Goal: Task Accomplishment & Management: Complete application form

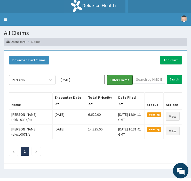
click at [119, 79] on button "Filter Claims" at bounding box center [120, 80] width 26 height 10
click at [5, 18] on link "Toggle navigation" at bounding box center [5, 19] width 11 height 13
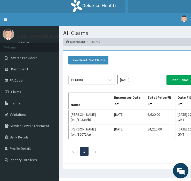
click at [17, 82] on link "PA Code" at bounding box center [29, 80] width 59 height 11
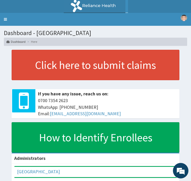
click at [6, 20] on link "Toggle navigation" at bounding box center [5, 19] width 11 height 13
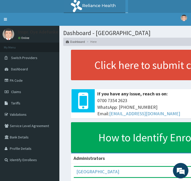
click at [19, 83] on link "PA Code" at bounding box center [29, 80] width 59 height 11
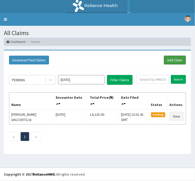
click at [172, 60] on link "Add Claim" at bounding box center [175, 60] width 22 height 9
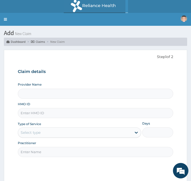
click at [68, 97] on input "Provider Name" at bounding box center [96, 94] width 156 height 10
click at [74, 111] on input "HMO ID" at bounding box center [96, 113] width 156 height 10
type input "E"
type input "[GEOGRAPHIC_DATA]"
type input "EKI/10064/A"
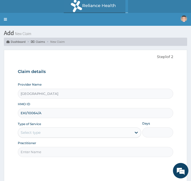
click at [165, 155] on input "Practitioner" at bounding box center [96, 152] width 156 height 10
type input "DR JEGEDE"
click at [73, 132] on div "Select type" at bounding box center [75, 133] width 114 height 8
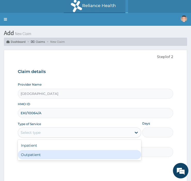
click at [73, 153] on div "Outpatient" at bounding box center [79, 154] width 123 height 9
type input "1"
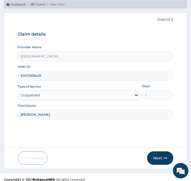
scroll to position [42, 0]
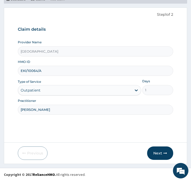
click at [164, 148] on button "Next" at bounding box center [160, 153] width 26 height 13
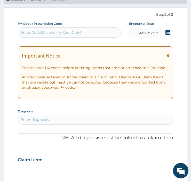
click at [167, 56] on icon at bounding box center [168, 56] width 3 height 4
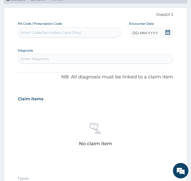
click at [166, 33] on icon at bounding box center [168, 32] width 5 height 5
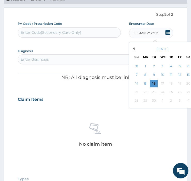
click at [155, 84] on div "16" at bounding box center [154, 84] width 8 height 8
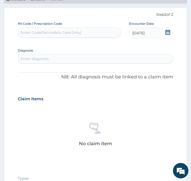
scroll to position [0, 0]
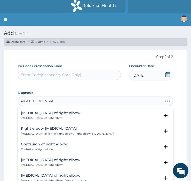
type input "RIGHT ELBOW PAIN"
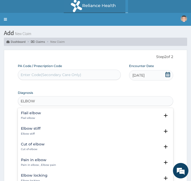
type input "ELBOW"
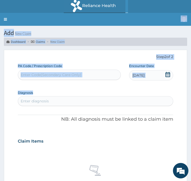
drag, startPoint x: 147, startPoint y: 24, endPoint x: 63, endPoint y: 105, distance: 116.2
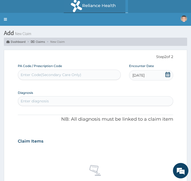
click at [61, 104] on div "Enter diagnosis" at bounding box center [95, 101] width 155 height 8
click at [53, 104] on div "Enter diagnosis" at bounding box center [95, 101] width 155 height 8
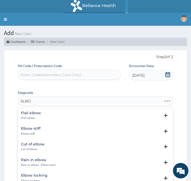
type input "ELBOW"
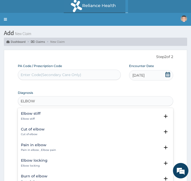
click at [79, 149] on div "Pain in elbow Pain in elbow , Elbow pain" at bounding box center [95, 147] width 149 height 9
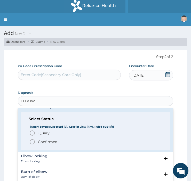
scroll to position [59, 0]
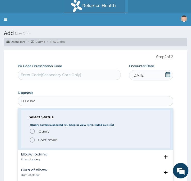
click at [67, 142] on span "Confirmed" at bounding box center [95, 140] width 133 height 6
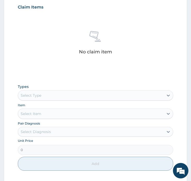
scroll to position [136, 0]
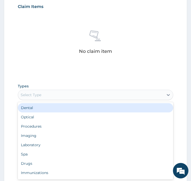
click at [75, 125] on div "Procedures" at bounding box center [96, 126] width 156 height 9
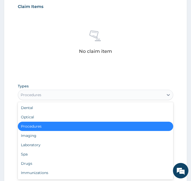
click at [89, 129] on div "Procedures" at bounding box center [96, 126] width 156 height 9
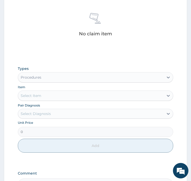
scroll to position [157, 0]
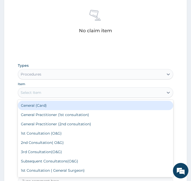
click at [91, 126] on div "General Practitioner (2nd consultation)" at bounding box center [96, 124] width 156 height 9
type input "2500"
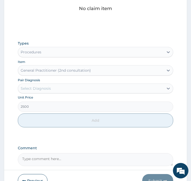
scroll to position [183, 0]
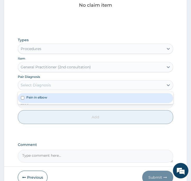
click at [97, 101] on div "Pain in elbow" at bounding box center [96, 98] width 156 height 10
checkbox input "true"
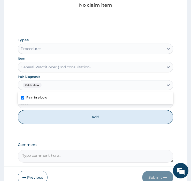
click at [97, 117] on button "Add" at bounding box center [96, 117] width 156 height 14
type input "0"
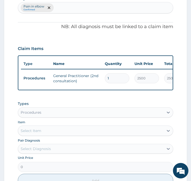
scroll to position [103, 0]
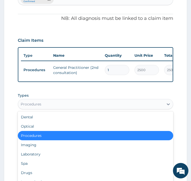
click at [69, 159] on div "Laboratory" at bounding box center [96, 154] width 156 height 9
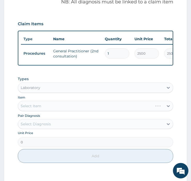
scroll to position [126, 0]
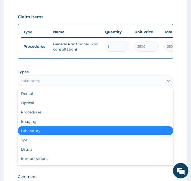
click at [65, 153] on div "Drugs" at bounding box center [96, 149] width 156 height 9
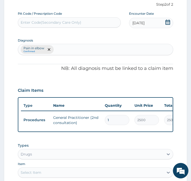
scroll to position [52, 0]
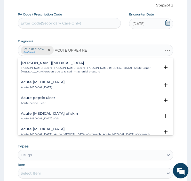
type input "ACUTE UPPER RES"
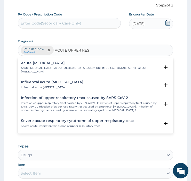
click at [101, 71] on p "Acute upper respiratory infection , Acute upper respiratory tract infection , A…" at bounding box center [90, 69] width 139 height 7
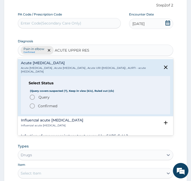
click at [57, 107] on p "Confirmed" at bounding box center [47, 106] width 19 height 5
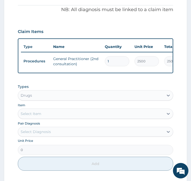
scroll to position [125, 0]
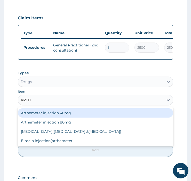
type input "ARTHR"
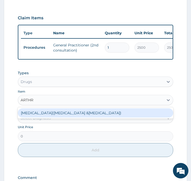
click at [94, 118] on div "Arthrotec(diclofenac &misoprostol)" at bounding box center [96, 113] width 156 height 9
type input "114"
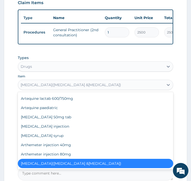
scroll to position [141, 0]
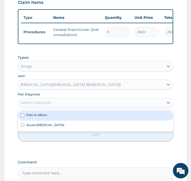
click at [45, 117] on label "Pain in elbow" at bounding box center [36, 115] width 21 height 4
checkbox input "true"
click at [45, 127] on label "Acute upper respiratory infection" at bounding box center [45, 125] width 38 height 4
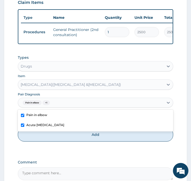
click at [87, 128] on div "Acute upper respiratory infection" at bounding box center [96, 126] width 156 height 10
checkbox input "false"
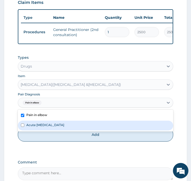
click at [98, 140] on button "Add" at bounding box center [96, 135] width 156 height 14
type input "0"
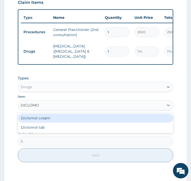
type input "DICLOMOL"
click at [64, 120] on div "Diclomol cream" at bounding box center [96, 118] width 156 height 9
type input "540"
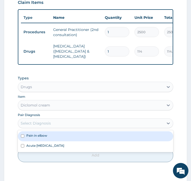
click at [64, 140] on div "Pain in elbow" at bounding box center [96, 137] width 156 height 10
checkbox input "true"
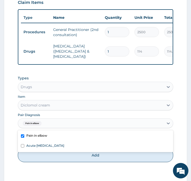
click at [71, 156] on button "Add" at bounding box center [96, 156] width 156 height 14
type input "0"
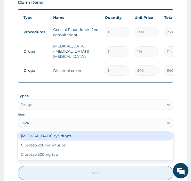
type input "CIPRO"
click at [71, 159] on div "Ciprotab 500mg tab" at bounding box center [96, 154] width 156 height 9
type input "150"
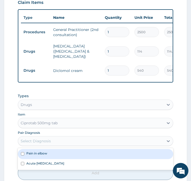
click at [69, 154] on div "Pain in elbow" at bounding box center [96, 154] width 156 height 10
checkbox input "true"
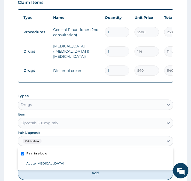
click at [64, 165] on label "Acute upper respiratory infection" at bounding box center [45, 163] width 38 height 4
checkbox input "true"
click at [83, 176] on button "Add" at bounding box center [96, 173] width 156 height 14
type input "0"
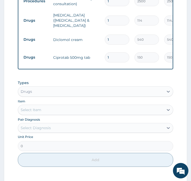
scroll to position [174, 0]
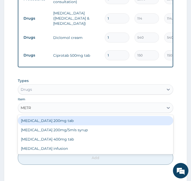
type input "METRO"
click at [78, 140] on div "Metronidazole 400mg tab" at bounding box center [96, 139] width 156 height 9
type input "42"
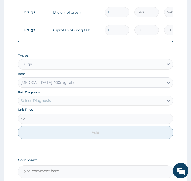
scroll to position [200, 0]
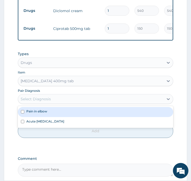
click at [91, 117] on div "Pain in elbow" at bounding box center [96, 112] width 156 height 10
checkbox input "true"
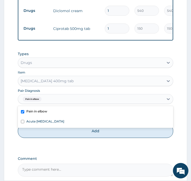
click at [90, 127] on div "Acute upper respiratory infection" at bounding box center [96, 122] width 156 height 10
checkbox input "true"
click at [108, 137] on button "Add" at bounding box center [96, 131] width 156 height 14
type input "0"
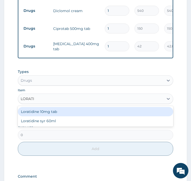
type input "LORATID"
click at [87, 114] on div "Loratidine 10mg tab" at bounding box center [96, 111] width 156 height 9
type input "100"
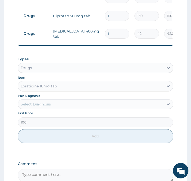
scroll to position [216, 0]
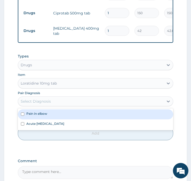
click at [79, 117] on div "Pain in elbow" at bounding box center [96, 115] width 156 height 10
checkbox input "true"
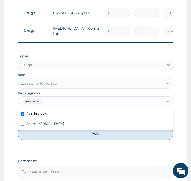
click at [80, 132] on button "Add" at bounding box center [96, 134] width 156 height 14
type input "0"
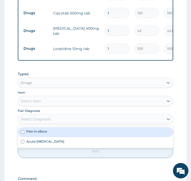
click at [73, 137] on div "Pain in elbow" at bounding box center [96, 132] width 156 height 10
checkbox input "true"
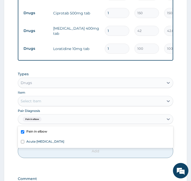
click at [71, 147] on div "Acute upper respiratory infection" at bounding box center [96, 142] width 156 height 10
checkbox input "true"
click at [22, 133] on input "checkbox" at bounding box center [22, 131] width 3 height 3
checkbox input "false"
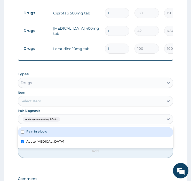
click at [22, 143] on input "checkbox" at bounding box center [22, 141] width 3 height 3
checkbox input "false"
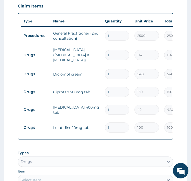
scroll to position [137, 0]
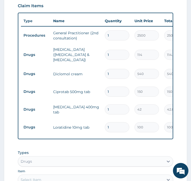
click at [117, 87] on input "1" at bounding box center [117, 92] width 25 height 10
type input "10"
type input "1500.00"
type input "10"
click at [114, 108] on input "1" at bounding box center [117, 110] width 25 height 10
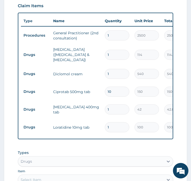
type input "15"
type input "630.00"
type input "15"
click at [114, 127] on input "1" at bounding box center [117, 127] width 25 height 10
type input "0.00"
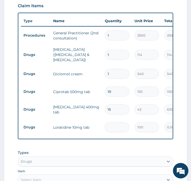
type input "5"
type input "500.00"
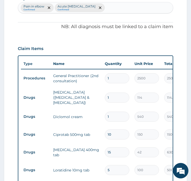
scroll to position [94, 0]
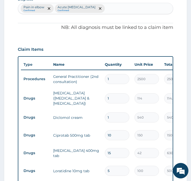
type input "5"
click at [114, 97] on input "1" at bounding box center [117, 99] width 25 height 10
type input "0.00"
type input "1"
type input "114.00"
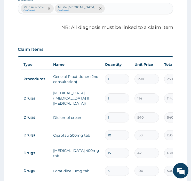
type input "10"
type input "1140.00"
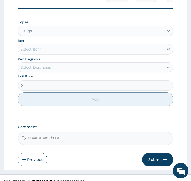
scroll to position [276, 0]
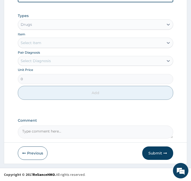
type input "10"
click at [109, 133] on textarea "Comment" at bounding box center [96, 132] width 156 height 13
type textarea "ASSOCIATED GENERALISED BODY PAIN. NO FEVER. NO CHILLS. HAS CATARRH, ASSOCIATED …"
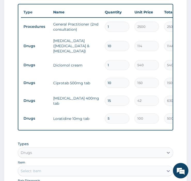
scroll to position [146, 0]
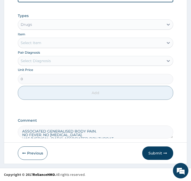
click at [154, 153] on button "Submit" at bounding box center [157, 153] width 31 height 13
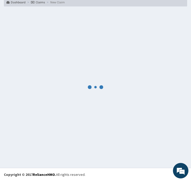
scroll to position [276, 0]
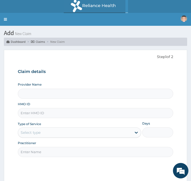
type input "[GEOGRAPHIC_DATA]"
